Goal: Complete application form: Complete application form

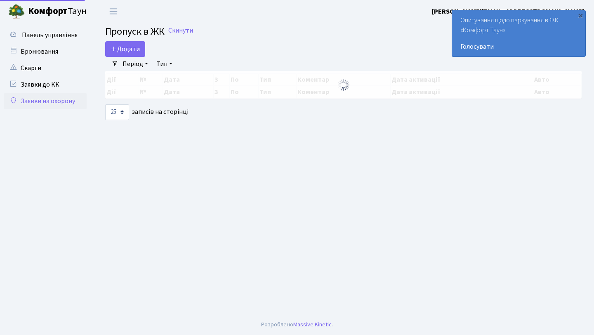
select select "25"
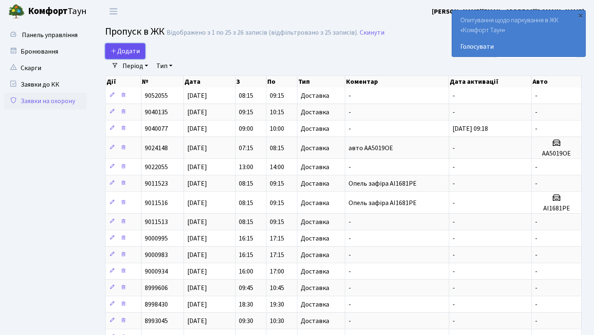
click at [130, 55] on span "Додати" at bounding box center [125, 51] width 29 height 9
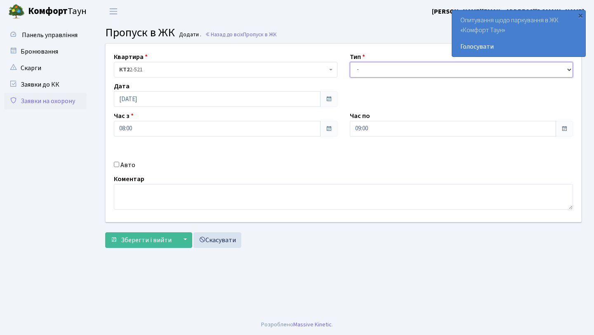
click at [391, 65] on select "- Доставка Таксі Гості Сервіс" at bounding box center [462, 70] width 224 height 16
select select "1"
click at [350, 62] on select "- Доставка Таксі Гості Сервіс" at bounding box center [462, 70] width 224 height 16
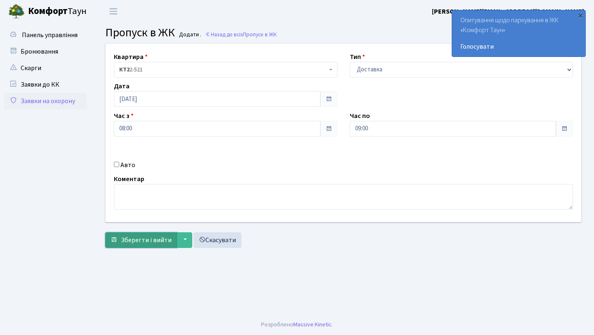
click at [146, 236] on span "Зберегти і вийти" at bounding box center [146, 239] width 51 height 9
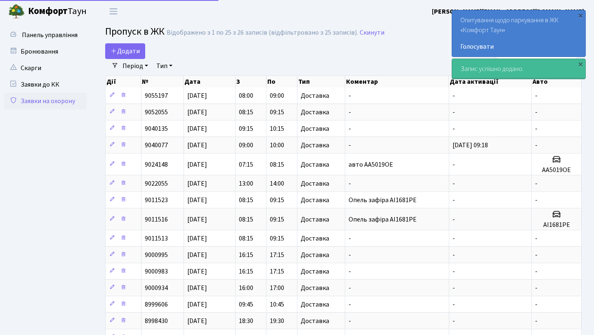
select select "25"
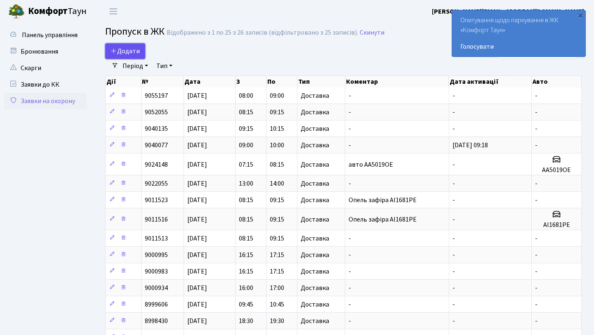
click at [120, 48] on span "Додати" at bounding box center [125, 51] width 29 height 9
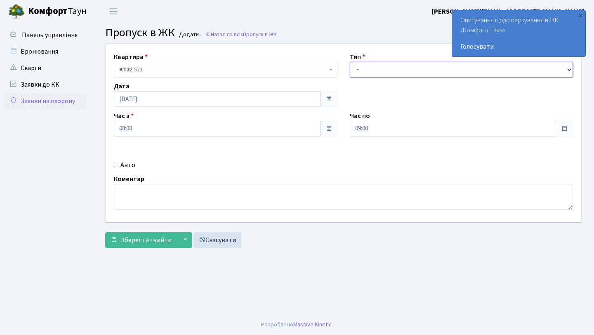
click at [381, 66] on select "- Доставка Таксі Гості Сервіс" at bounding box center [462, 70] width 224 height 16
select select "1"
click at [350, 62] on select "- Доставка Таксі Гості Сервіс" at bounding box center [462, 70] width 224 height 16
click at [128, 167] on label "Авто" at bounding box center [127, 165] width 15 height 10
click at [119, 167] on input "Авто" at bounding box center [116, 164] width 5 height 5
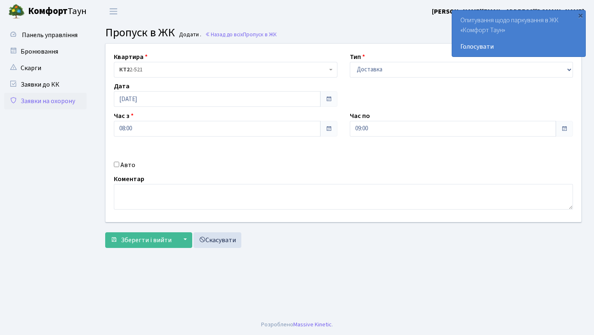
checkbox input "true"
click at [135, 182] on label "Коментар" at bounding box center [129, 179] width 31 height 10
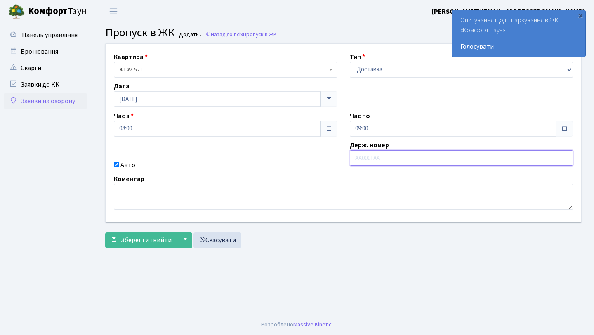
click at [391, 158] on input "text" at bounding box center [462, 158] width 224 height 16
type input "a"
type input "AI1681PE"
click at [142, 237] on span "Зберегти і вийти" at bounding box center [146, 239] width 51 height 9
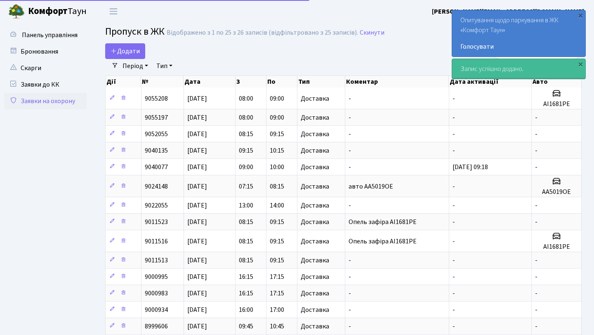
select select "25"
